Goal: Transaction & Acquisition: Purchase product/service

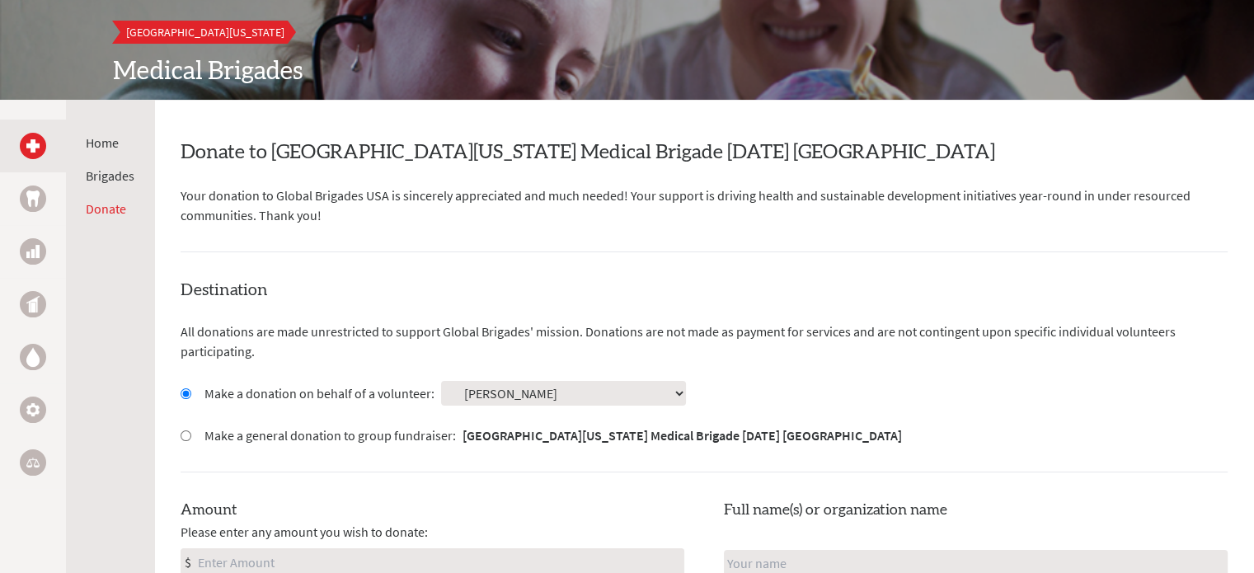
scroll to position [198, 0]
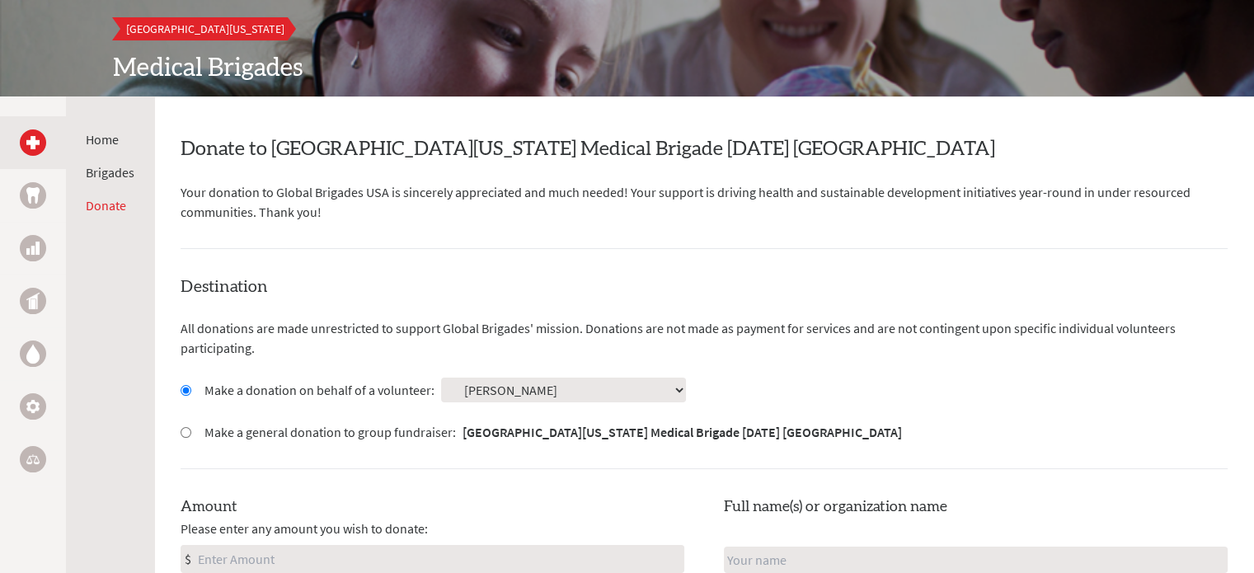
click at [455, 194] on p "Your donation to Global Brigades USA is sincerely appreciated and much needed! …" at bounding box center [704, 202] width 1047 height 40
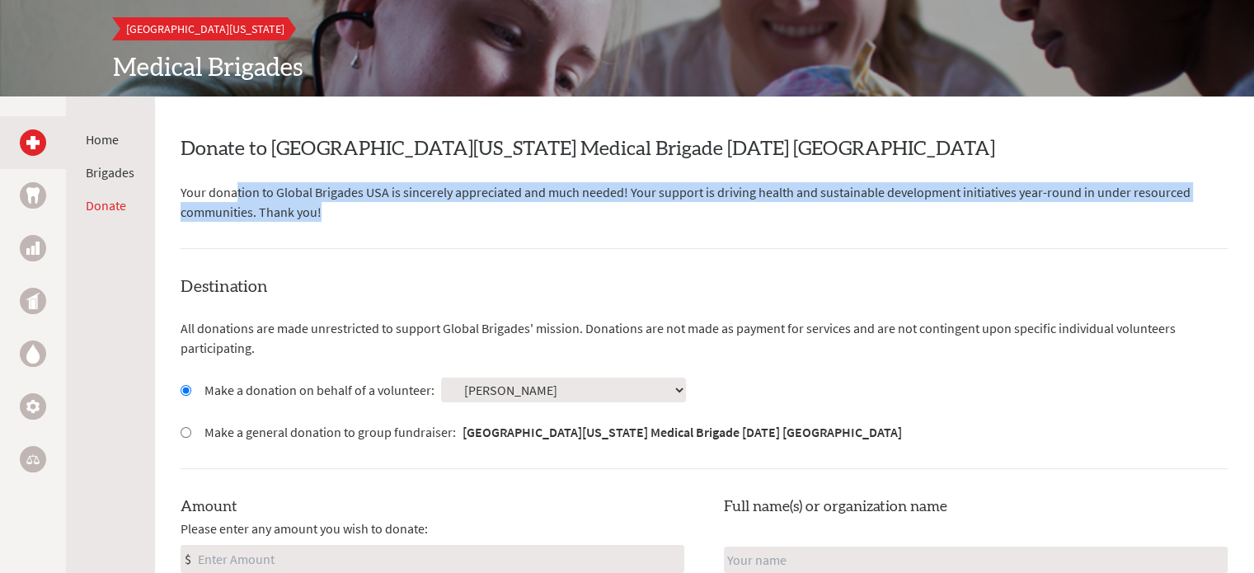
click at [455, 194] on p "Your donation to Global Brigades USA is sincerely appreciated and much needed! …" at bounding box center [704, 202] width 1047 height 40
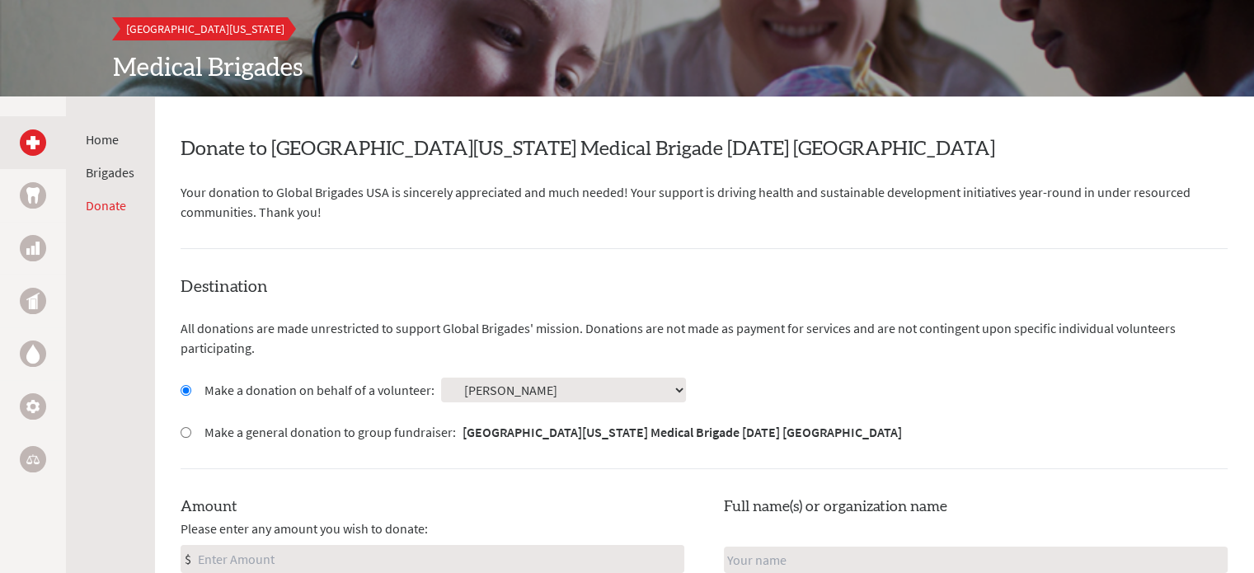
click at [455, 194] on p "Your donation to Global Brigades USA is sincerely appreciated and much needed! …" at bounding box center [704, 202] width 1047 height 40
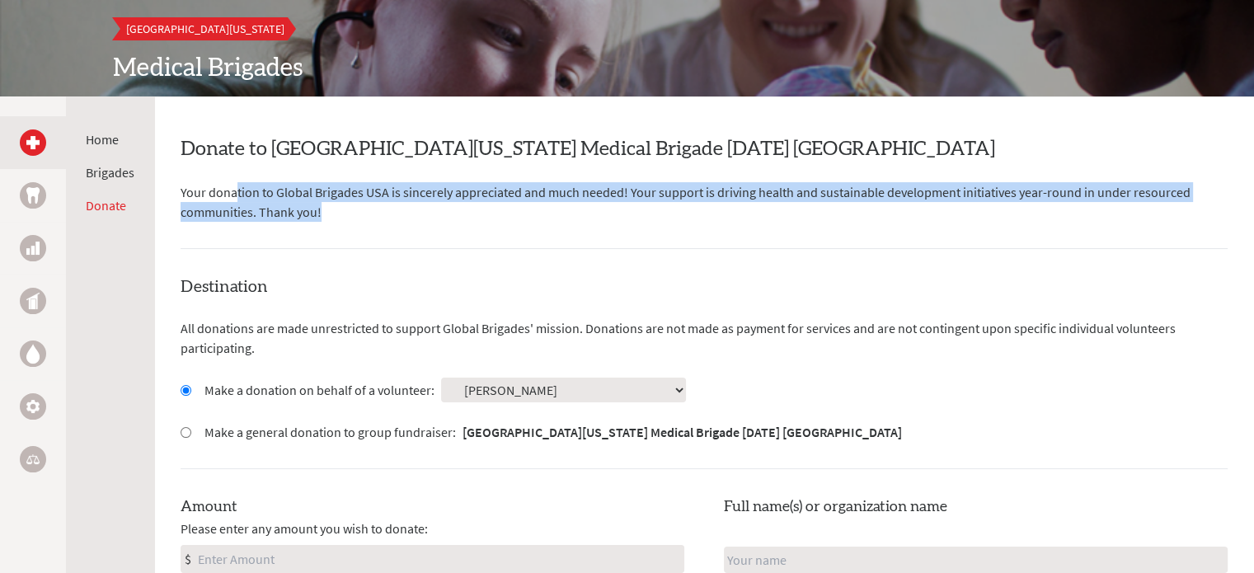
click at [455, 194] on p "Your donation to Global Brigades USA is sincerely appreciated and much needed! …" at bounding box center [704, 202] width 1047 height 40
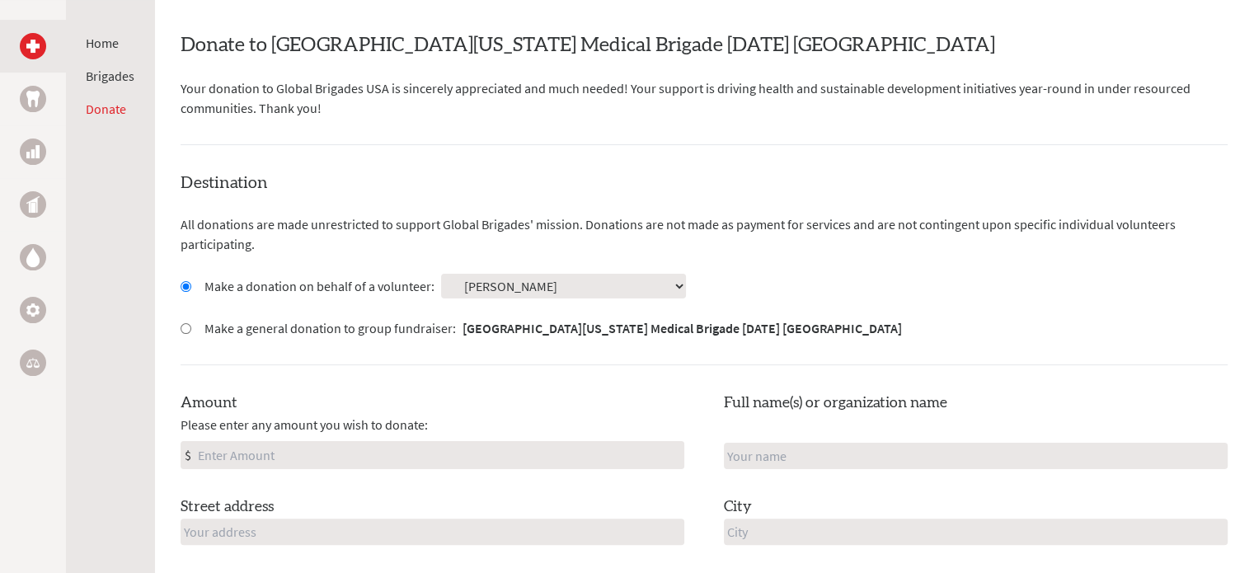
scroll to position [310, 0]
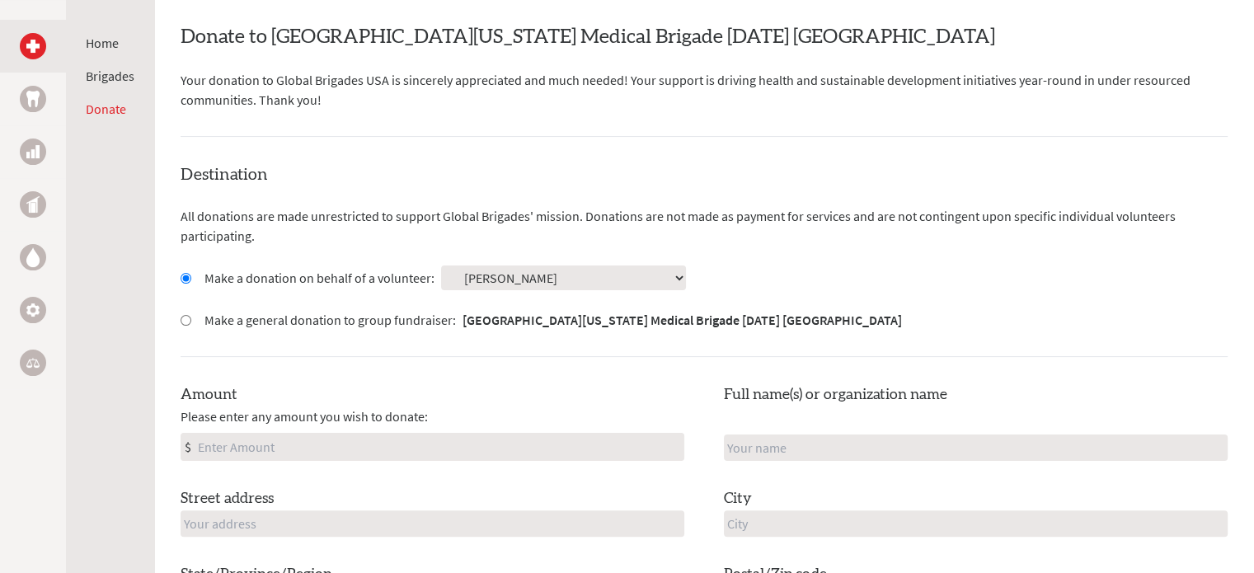
click at [524, 274] on select "Select a volunteer... [PERSON_NAME] [PERSON_NAME] [PERSON_NAME] [PERSON_NAME] […" at bounding box center [563, 277] width 245 height 25
click at [441, 265] on select "Select a volunteer... [PERSON_NAME] [PERSON_NAME] [PERSON_NAME] [PERSON_NAME] […" at bounding box center [563, 277] width 245 height 25
click at [442, 290] on div "Destination All donations are made unrestricted to support Global Brigades' mis…" at bounding box center [704, 439] width 1047 height 552
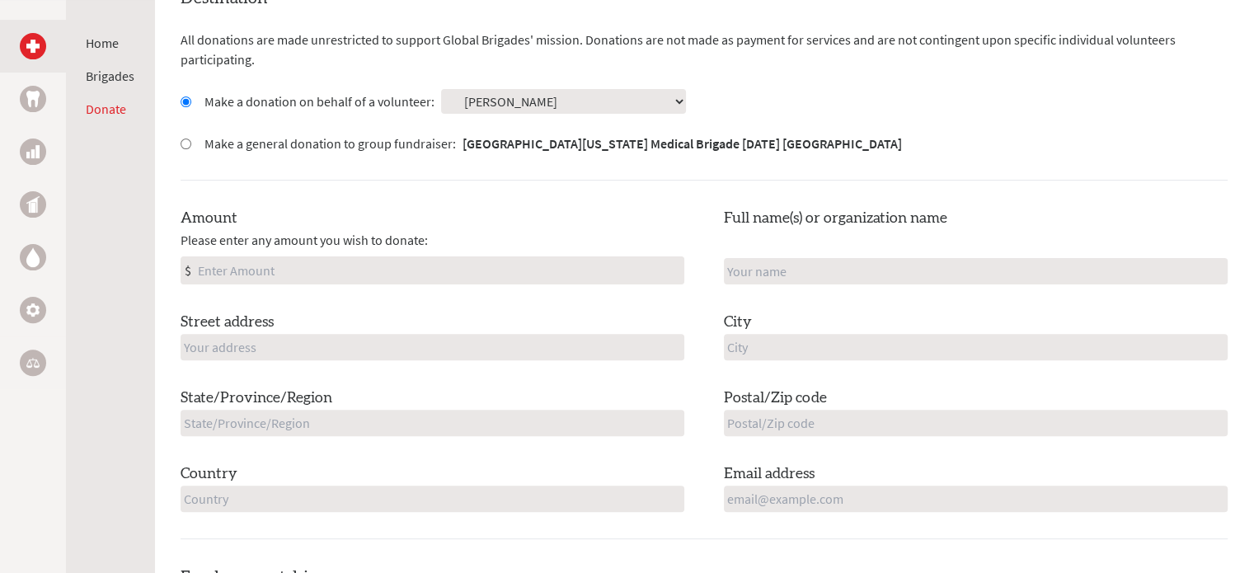
scroll to position [488, 0]
click at [387, 260] on input "Amount" at bounding box center [439, 269] width 489 height 26
type input "150"
type input "[PERSON_NAME]"
type input "[STREET_ADDRESS]"
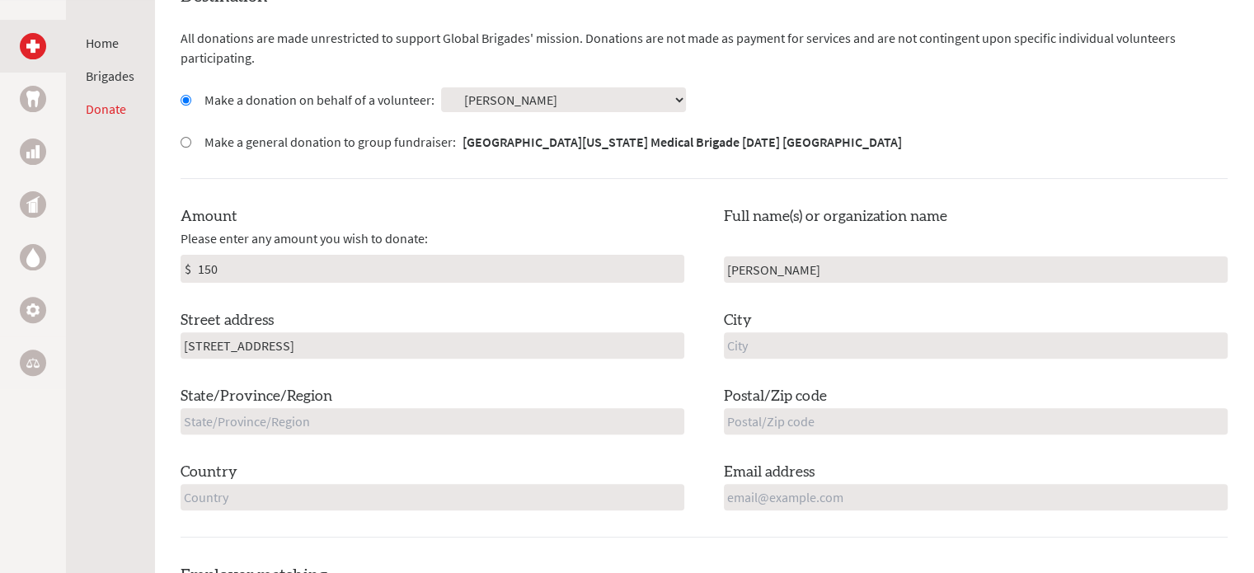
drag, startPoint x: 859, startPoint y: 263, endPoint x: 701, endPoint y: 289, distance: 160.5
click at [701, 289] on div "Amount Please enter any amount you wish to donate: $ 150 Full name(s) or organi…" at bounding box center [704, 357] width 1047 height 305
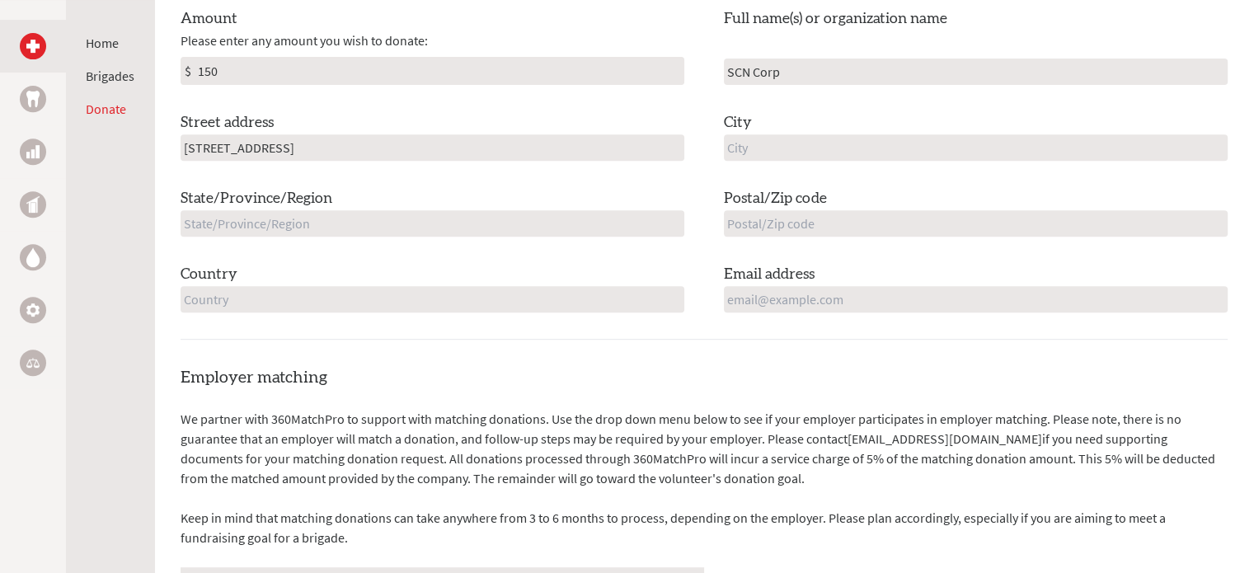
scroll to position [686, 0]
type input "SCN Corp"
click at [820, 153] on input "text" at bounding box center [976, 147] width 504 height 26
type input "[PERSON_NAME]"
type input "tx"
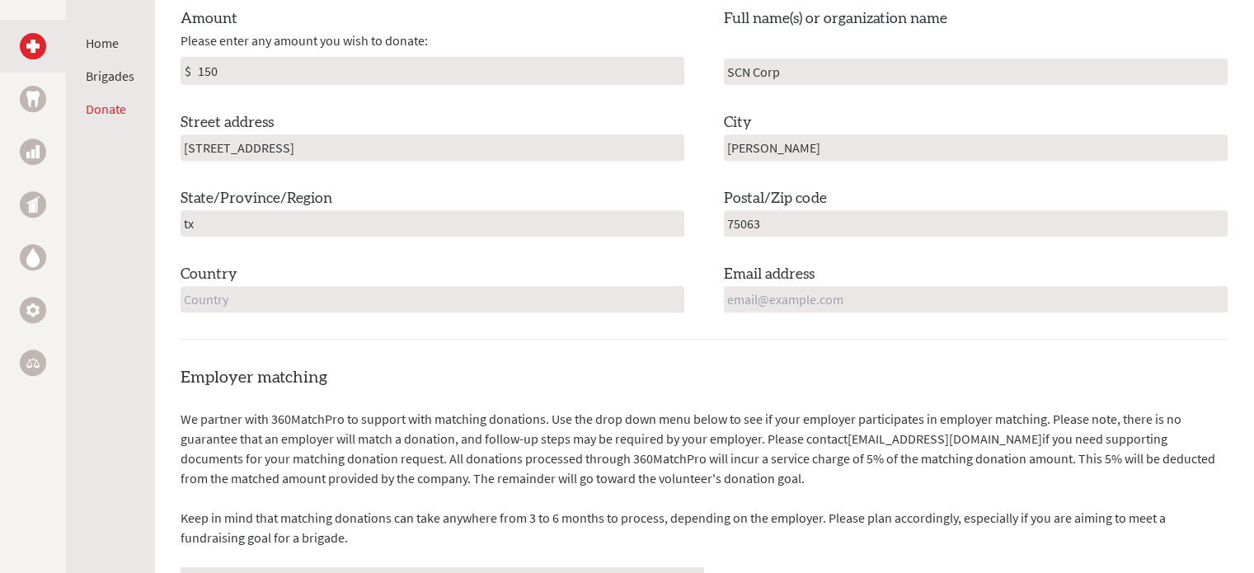
type input "75063"
type input "US"
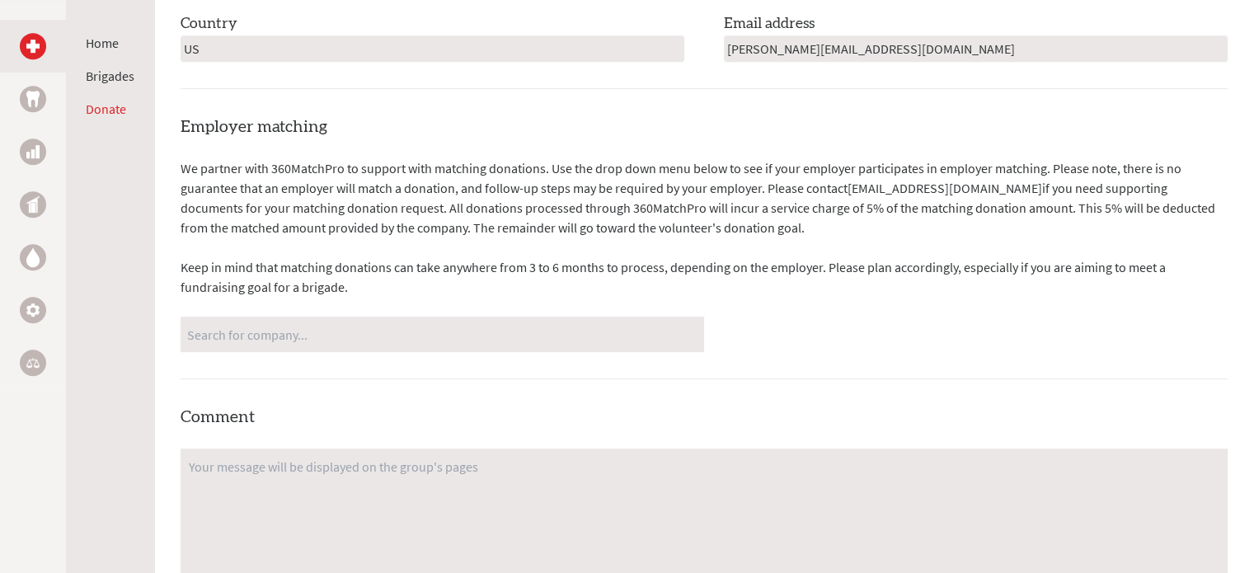
scroll to position [940, 0]
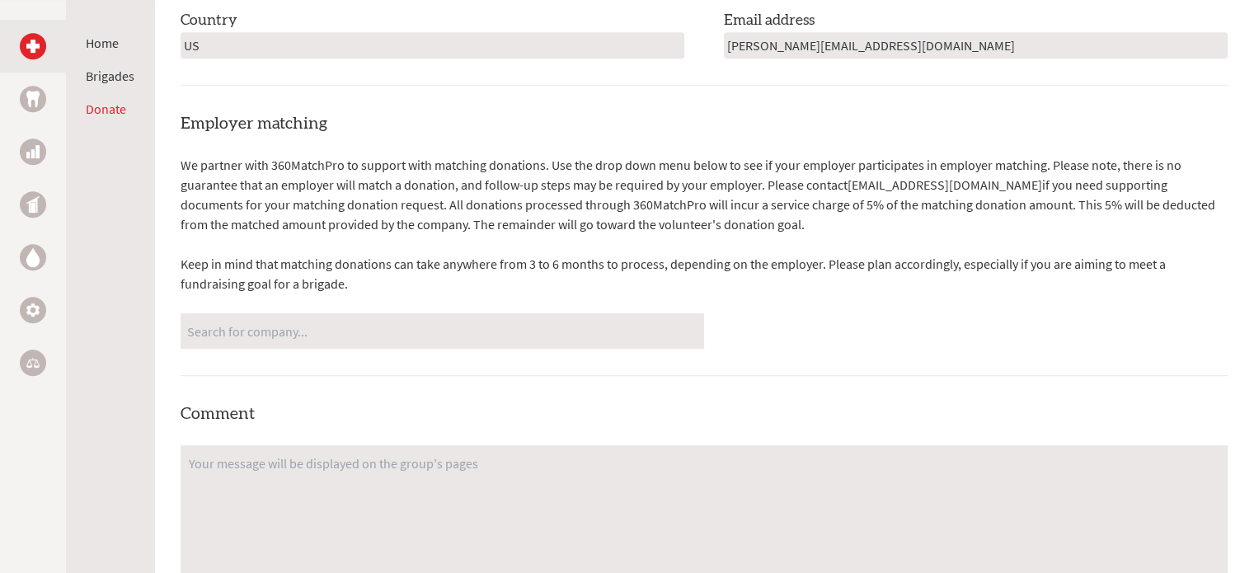
type input "[PERSON_NAME][EMAIL_ADDRESS][DOMAIN_NAME]"
click at [356, 332] on input "Search for company..." at bounding box center [442, 331] width 510 height 29
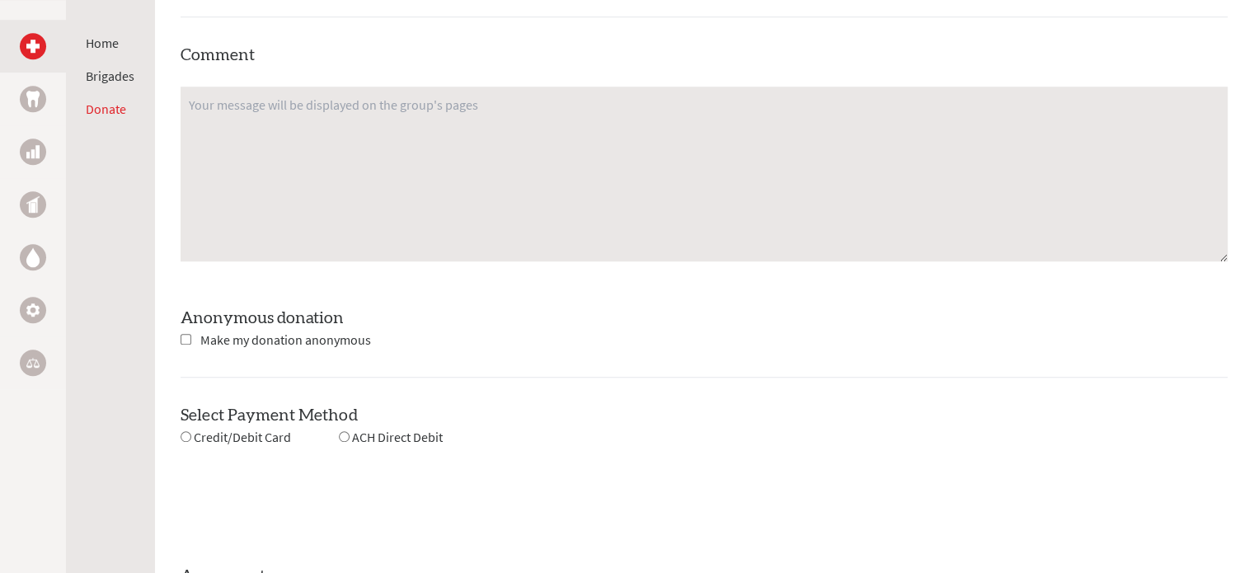
scroll to position [1299, 0]
click at [345, 336] on span "Make my donation anonymous" at bounding box center [285, 339] width 171 height 16
click at [185, 336] on input "checkbox" at bounding box center [186, 338] width 11 height 11
checkbox input "true"
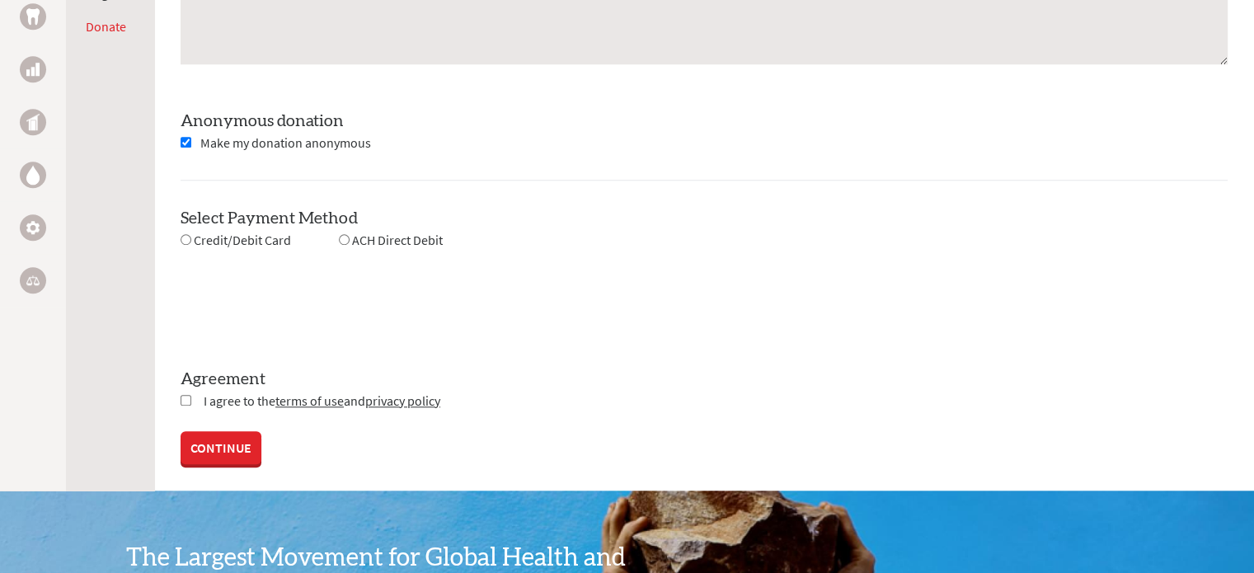
scroll to position [1503, 0]
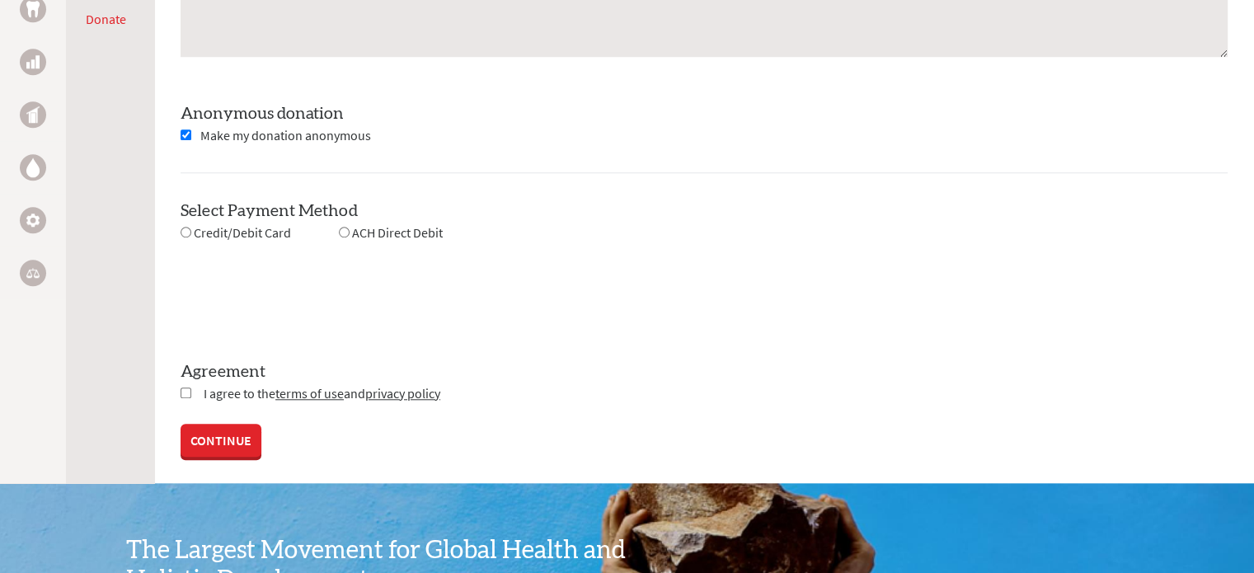
click at [185, 227] on input "radio" at bounding box center [186, 232] width 11 height 11
radio input "true"
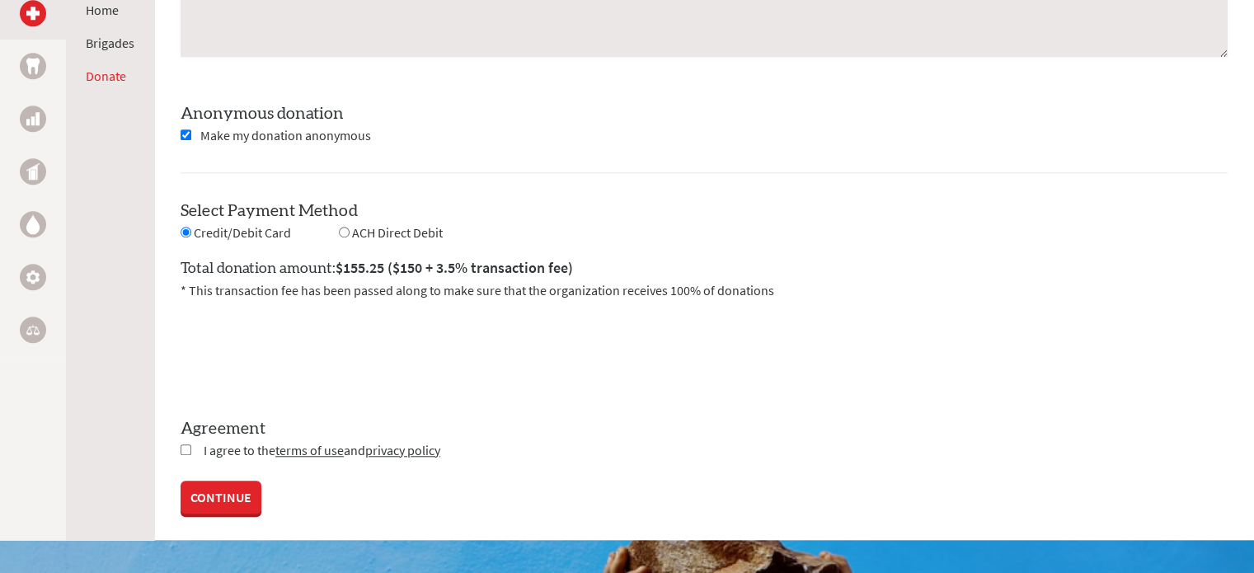
click at [339, 227] on input "radio" at bounding box center [344, 232] width 11 height 11
radio input "true"
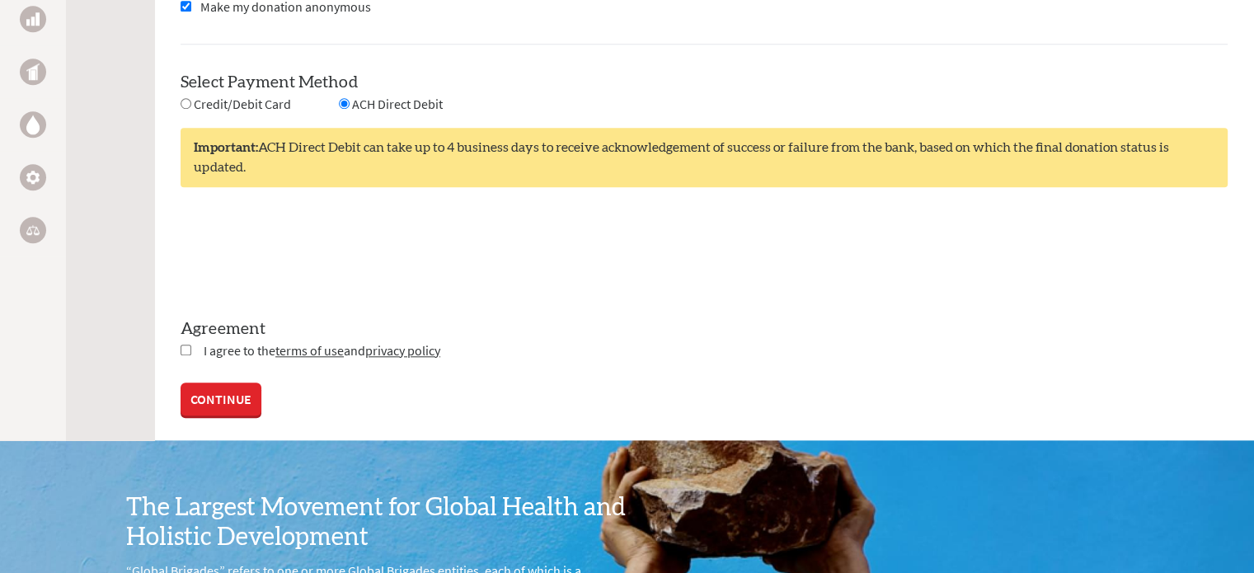
scroll to position [1634, 0]
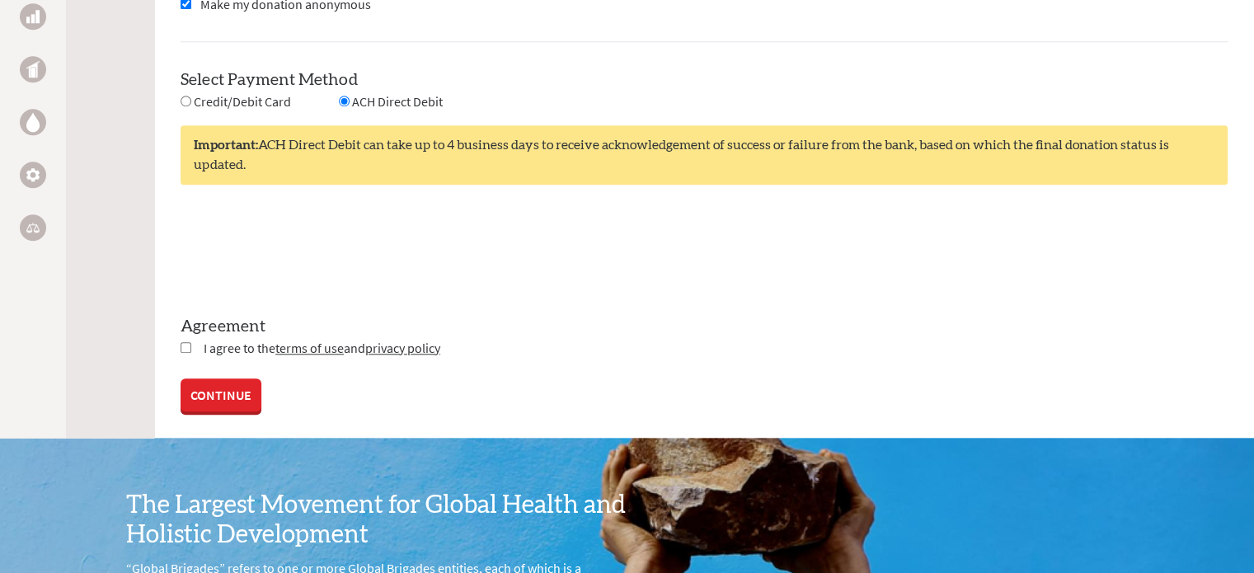
click at [183, 345] on input "checkbox" at bounding box center [186, 347] width 11 height 11
checkbox input "true"
click at [251, 101] on span "Credit/Debit Card" at bounding box center [242, 101] width 97 height 16
click at [185, 99] on input "radio" at bounding box center [186, 101] width 11 height 11
radio input "true"
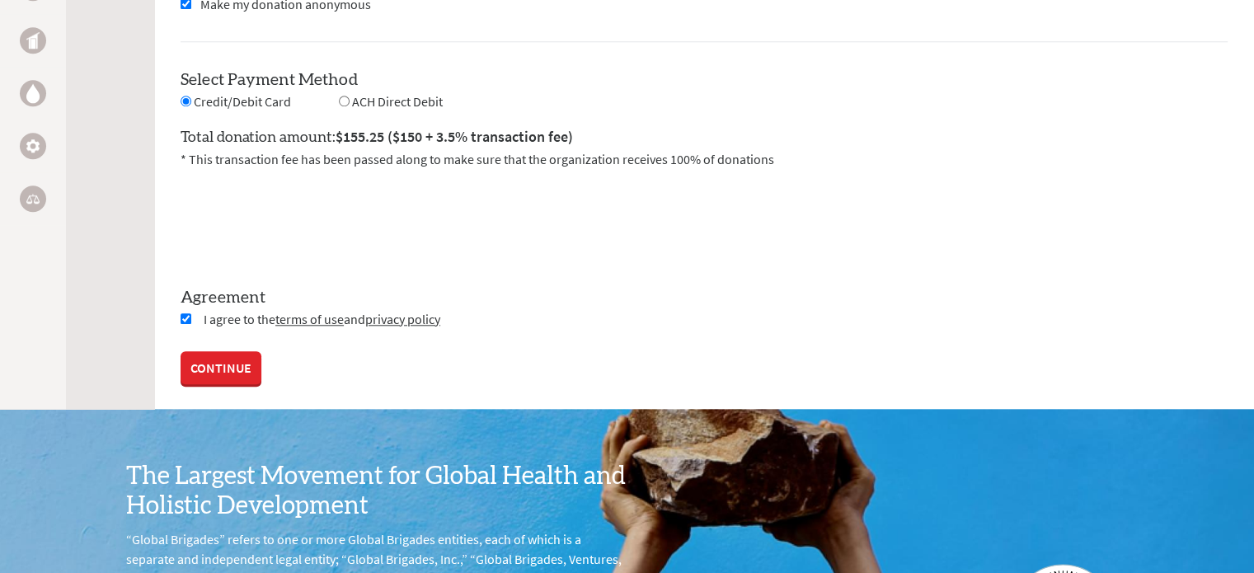
click at [208, 358] on link "CONTINUE" at bounding box center [221, 367] width 81 height 33
